Goal: Transaction & Acquisition: Purchase product/service

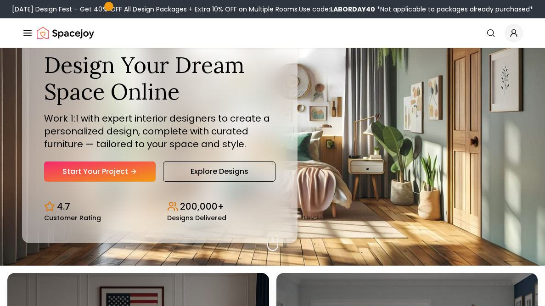
scroll to position [41, 0]
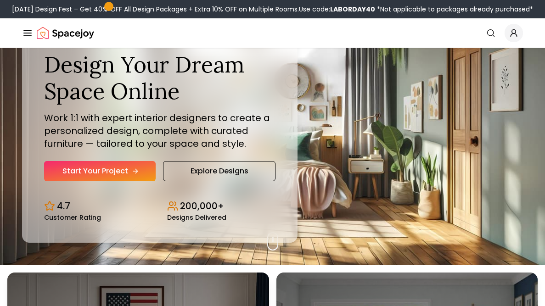
click at [81, 182] on link "Start Your Project" at bounding box center [100, 171] width 112 height 20
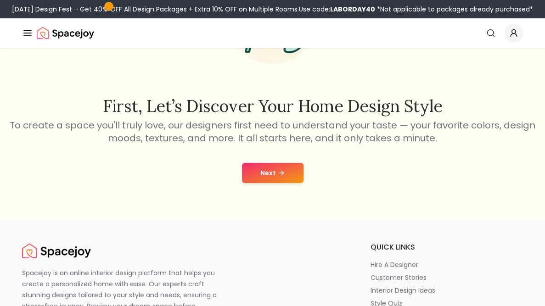
scroll to position [113, 0]
click at [283, 182] on button "Next" at bounding box center [273, 172] width 62 height 20
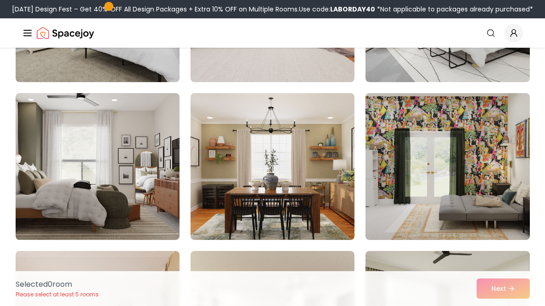
scroll to position [2876, 0]
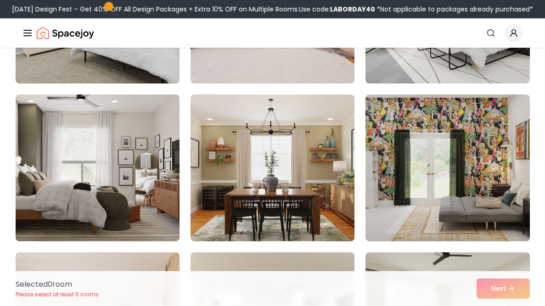
click at [91, 87] on img at bounding box center [97, 10] width 172 height 154
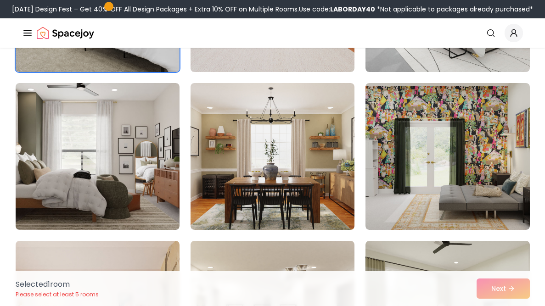
scroll to position [2888, 0]
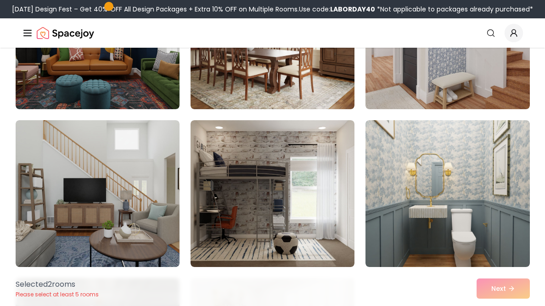
scroll to position [3966, 0]
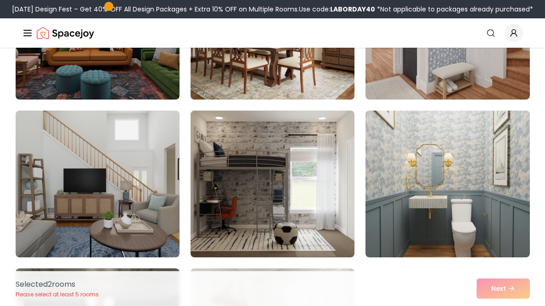
click at [319, 103] on img at bounding box center [273, 26] width 172 height 154
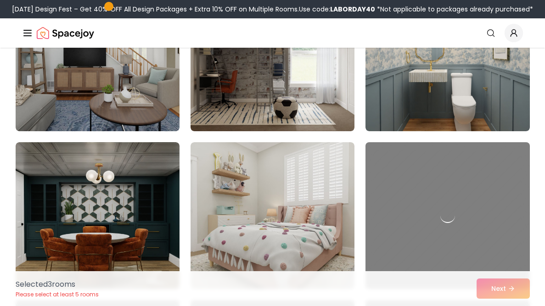
scroll to position [4100, 0]
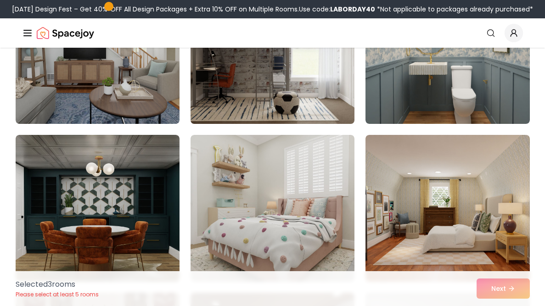
click at [306, 128] on img at bounding box center [273, 50] width 172 height 154
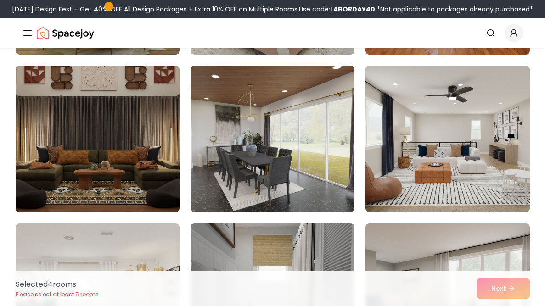
scroll to position [4328, 0]
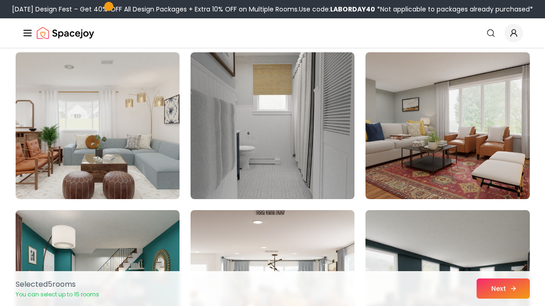
click at [497, 279] on button "Next" at bounding box center [503, 289] width 53 height 20
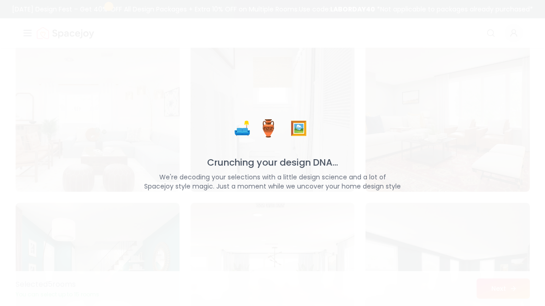
scroll to position [4498, 0]
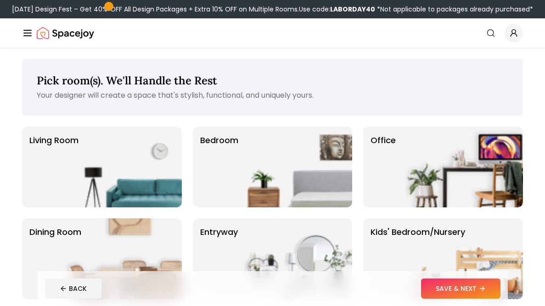
click at [309, 208] on img at bounding box center [294, 167] width 118 height 81
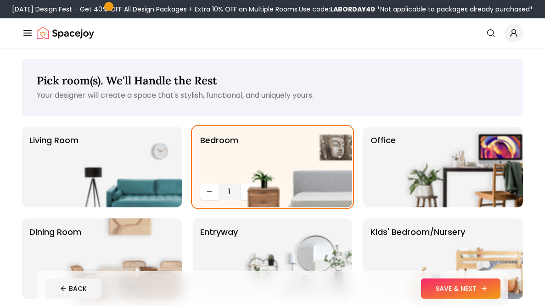
click at [469, 289] on button "SAVE & NEXT" at bounding box center [460, 289] width 79 height 20
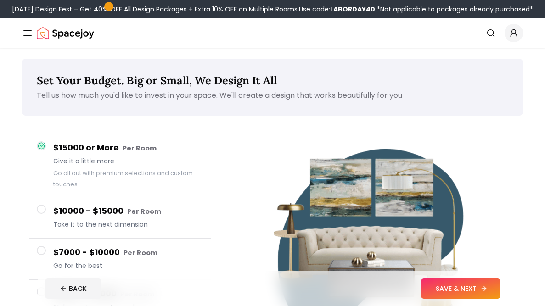
click at [454, 288] on button "SAVE & NEXT" at bounding box center [460, 289] width 79 height 20
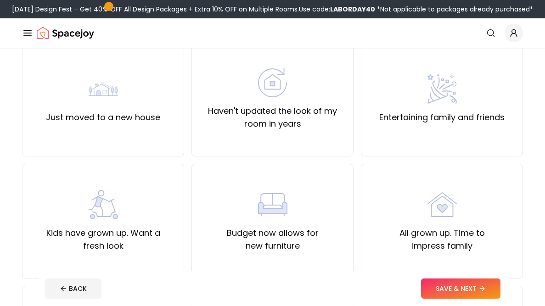
scroll to position [85, 0]
click at [332, 130] on label "Haven't updated the look of my room in years" at bounding box center [272, 118] width 147 height 26
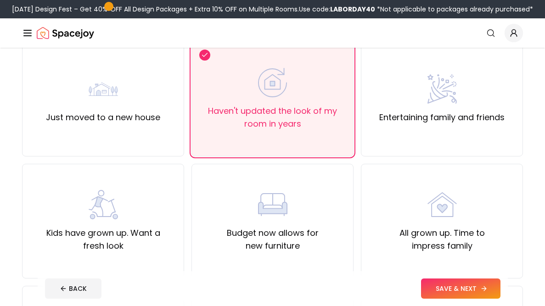
click at [481, 285] on icon at bounding box center [484, 288] width 7 height 7
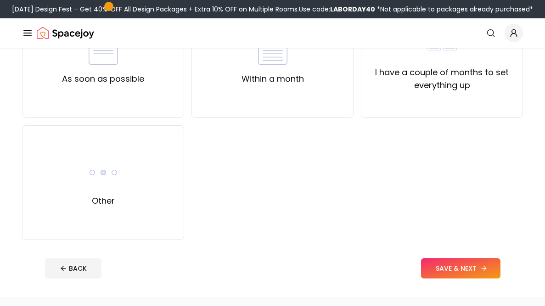
scroll to position [125, 0]
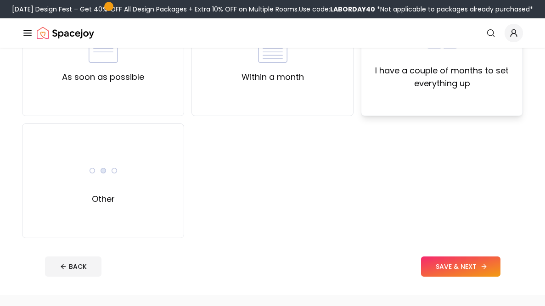
click at [497, 90] on label "I have a couple of months to set everything up" at bounding box center [442, 77] width 147 height 26
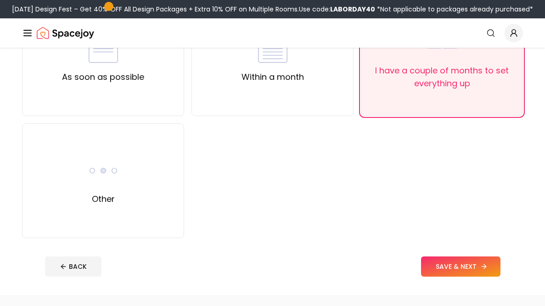
click at [464, 277] on button "SAVE & NEXT" at bounding box center [460, 267] width 79 height 20
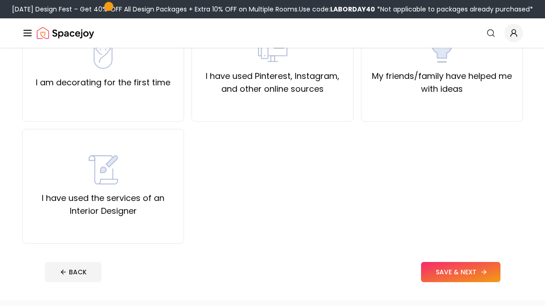
scroll to position [120, 0]
click at [61, 89] on label "I am decorating for the first time" at bounding box center [103, 82] width 135 height 13
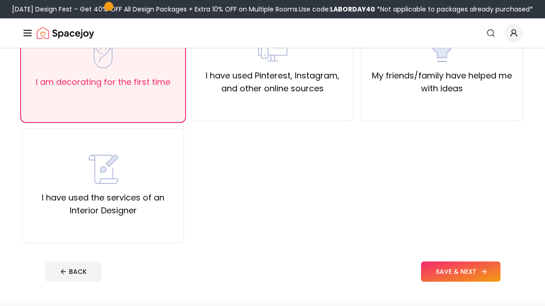
click at [464, 280] on button "SAVE & NEXT" at bounding box center [460, 272] width 79 height 20
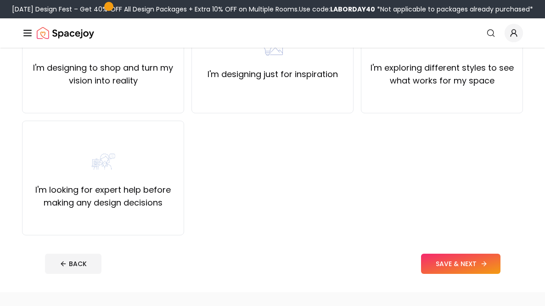
scroll to position [133, 0]
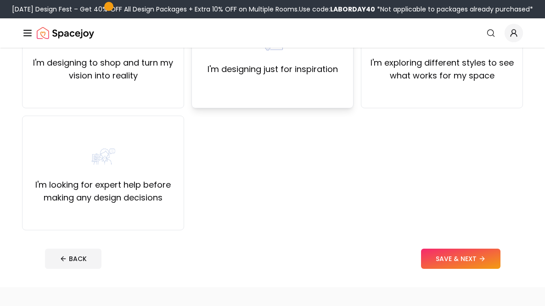
click at [313, 76] on label "I'm designing just for inspiration" at bounding box center [273, 69] width 130 height 13
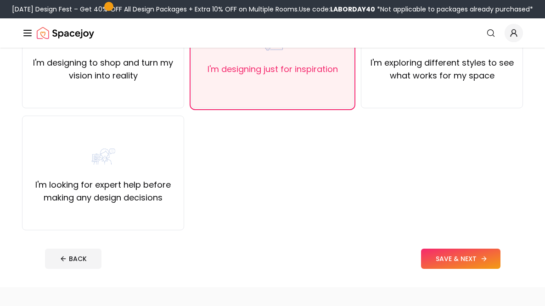
click at [461, 269] on button "SAVE & NEXT" at bounding box center [460, 259] width 79 height 20
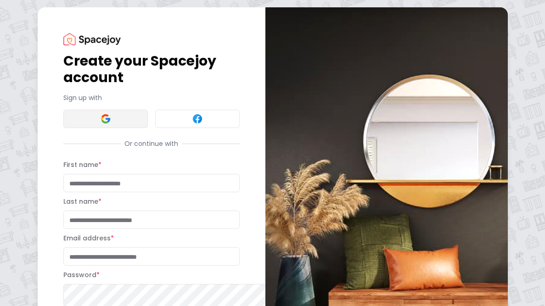
click at [92, 128] on button at bounding box center [105, 119] width 85 height 18
